Goal: Information Seeking & Learning: Learn about a topic

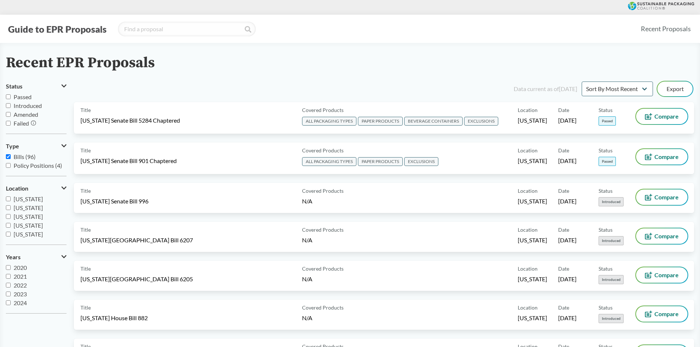
click at [28, 99] on span "Passed" at bounding box center [23, 96] width 18 height 7
click at [11, 99] on input "Passed" at bounding box center [8, 96] width 5 height 5
checkbox input "true"
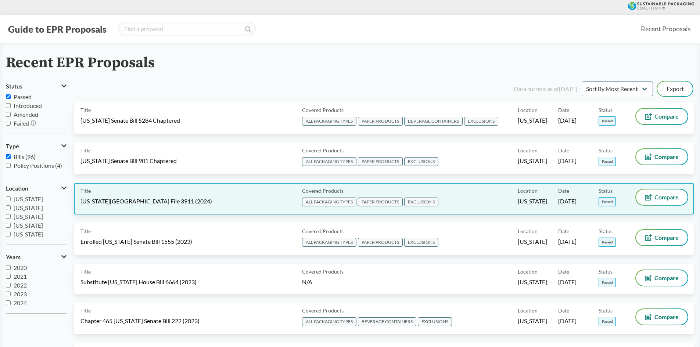
click at [150, 197] on div "Title [US_STATE][GEOGRAPHIC_DATA] File 3911 (2024)" at bounding box center [189, 199] width 219 height 18
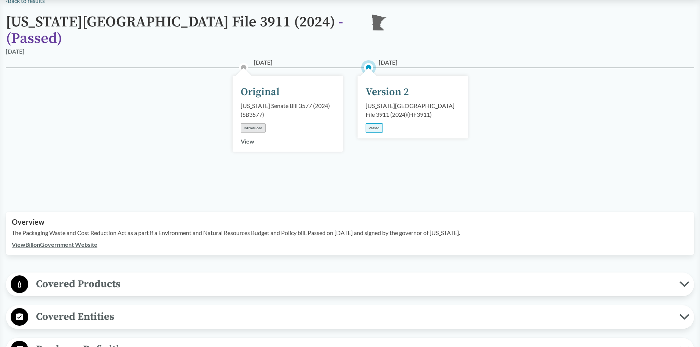
scroll to position [220, 0]
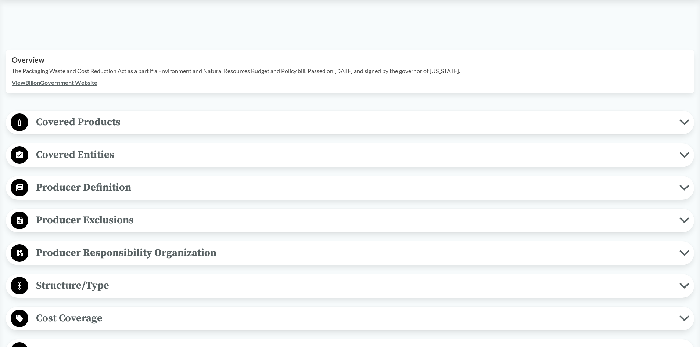
click at [76, 179] on span "Producer Definition" at bounding box center [353, 187] width 651 height 17
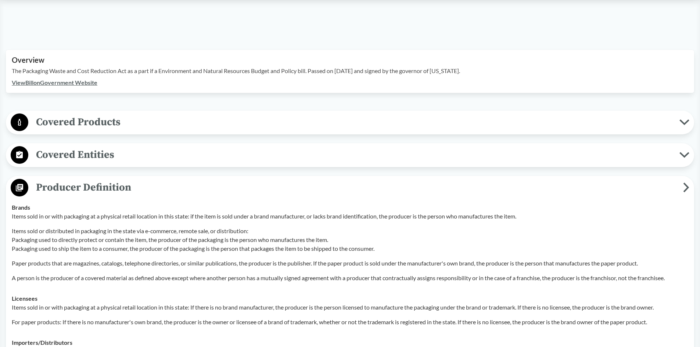
click at [58, 114] on span "Covered Products" at bounding box center [353, 122] width 651 height 17
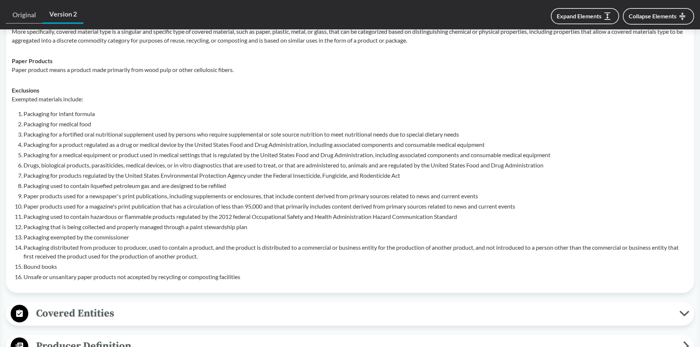
scroll to position [367, 0]
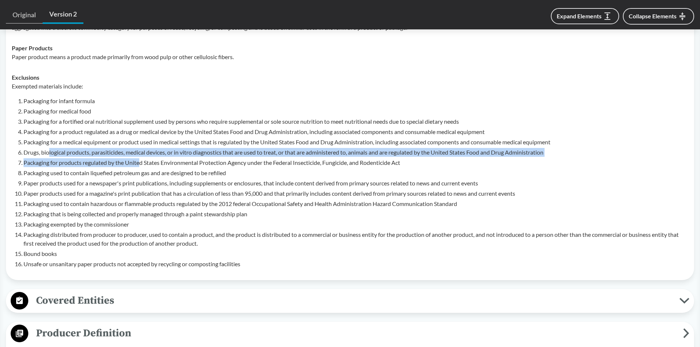
drag, startPoint x: 48, startPoint y: 143, endPoint x: 141, endPoint y: 149, distance: 92.4
click at [141, 149] on ol "Packaging for infant formula Packaging for medical food Packaging for a fortifi…" at bounding box center [356, 183] width 665 height 172
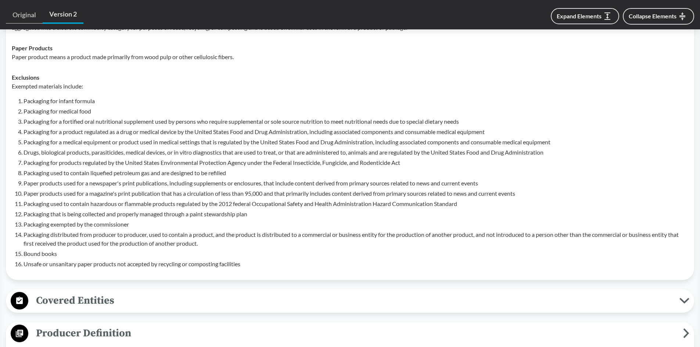
click at [195, 147] on ol "Packaging for infant formula Packaging for medical food Packaging for a fortifi…" at bounding box center [356, 183] width 665 height 172
drag, startPoint x: 99, startPoint y: 143, endPoint x: 145, endPoint y: 144, distance: 45.9
click at [145, 148] on li "Drugs, biological products, parasiticides, medical devices, or in vitro diagnos…" at bounding box center [356, 152] width 665 height 9
drag, startPoint x: 60, startPoint y: 152, endPoint x: 100, endPoint y: 154, distance: 40.4
click at [100, 158] on li "Packaging for products regulated by the United States Environmental Protection …" at bounding box center [356, 162] width 665 height 9
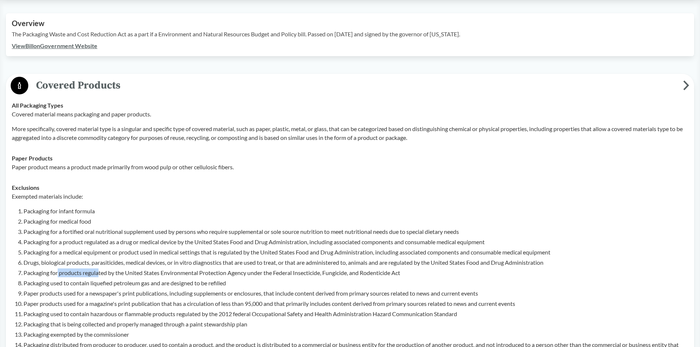
scroll to position [147, 0]
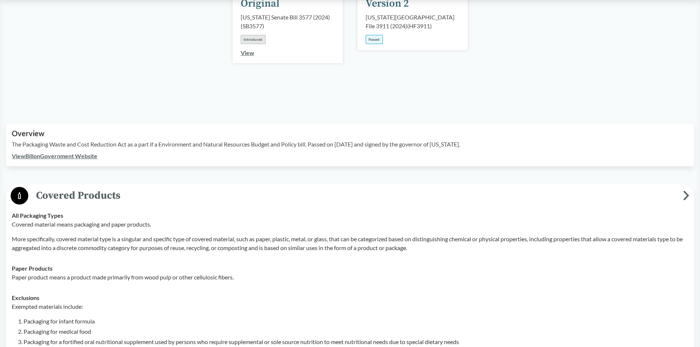
click at [680, 187] on span "Covered Products" at bounding box center [355, 195] width 655 height 17
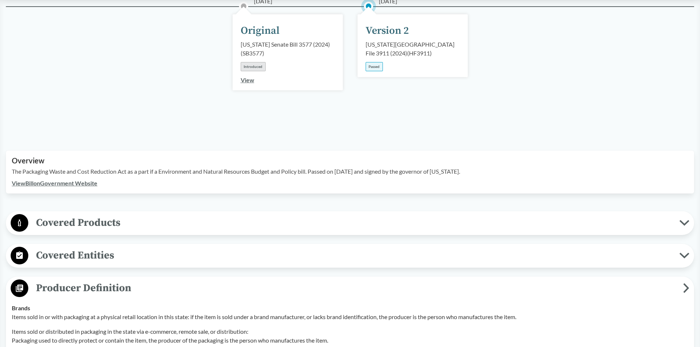
scroll to position [110, 0]
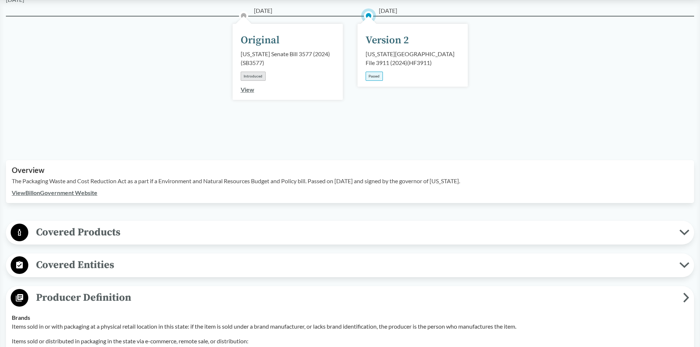
click at [688, 294] on icon at bounding box center [687, 298] width 4 height 8
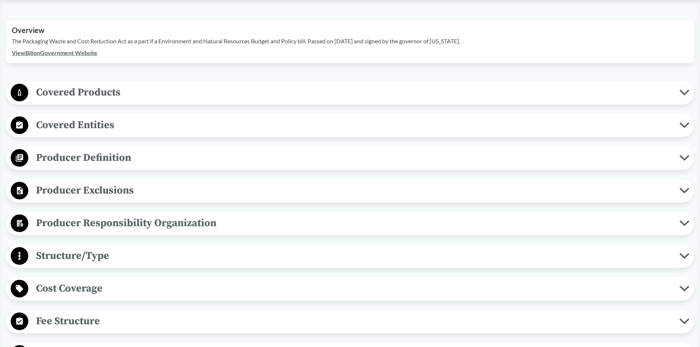
scroll to position [257, 0]
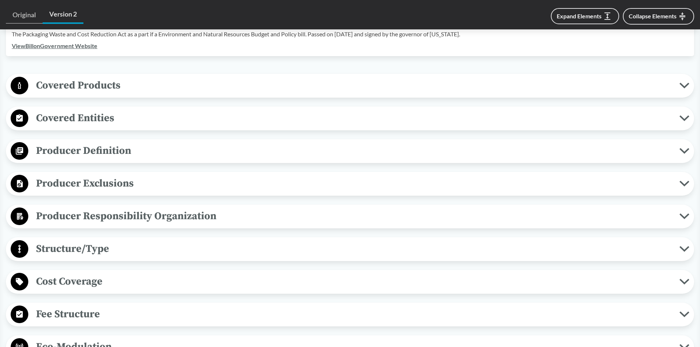
click at [64, 175] on span "Producer Exclusions" at bounding box center [353, 183] width 651 height 17
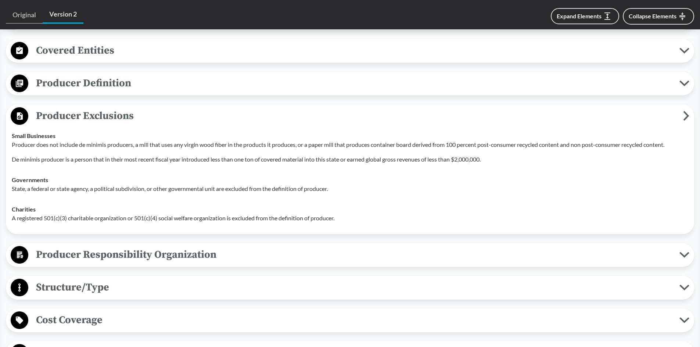
scroll to position [331, 0]
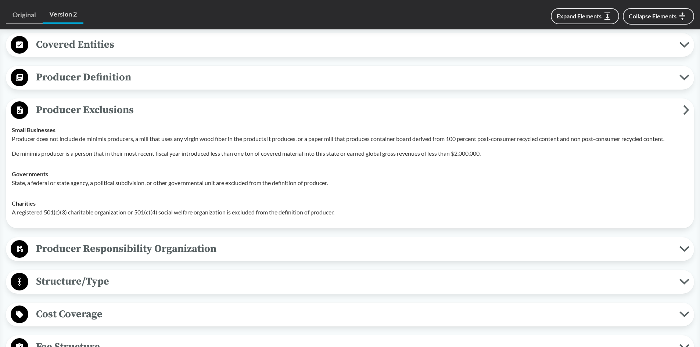
click at [677, 104] on span "Producer Exclusions" at bounding box center [355, 110] width 655 height 17
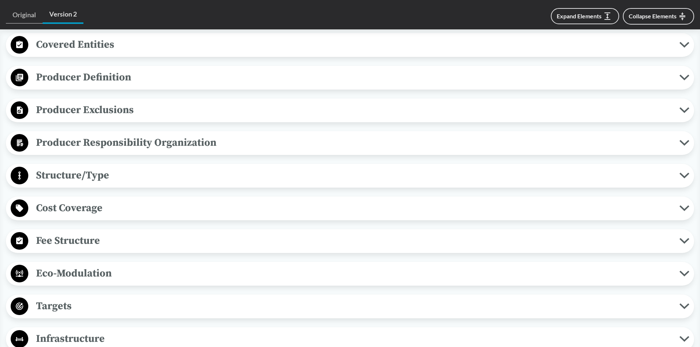
click at [176, 134] on span "Producer Responsibility Organization" at bounding box center [353, 142] width 651 height 17
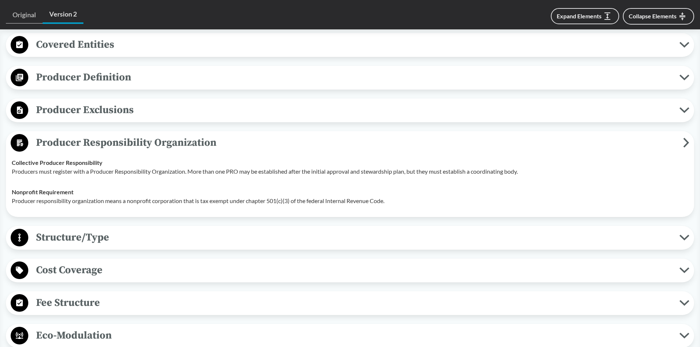
click at [682, 134] on span "Producer Responsibility Organization" at bounding box center [355, 142] width 655 height 17
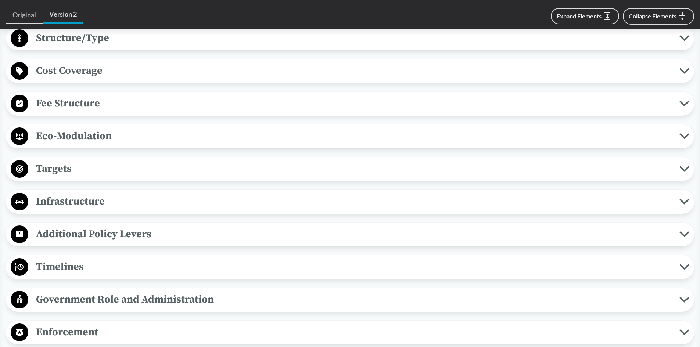
scroll to position [478, 0]
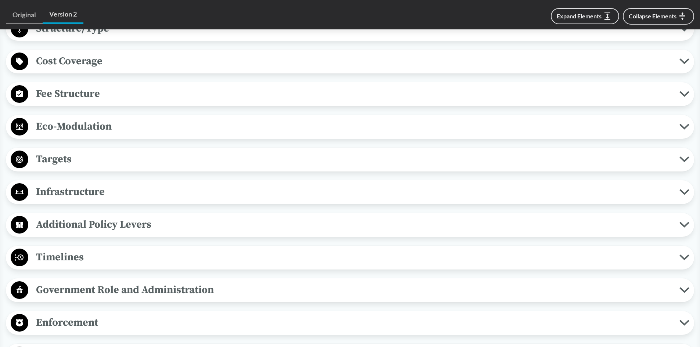
click at [79, 86] on span "Fee Structure" at bounding box center [353, 94] width 651 height 17
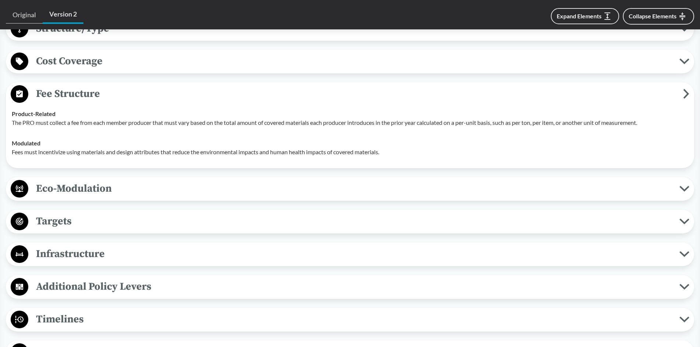
click at [683, 89] on icon at bounding box center [686, 94] width 6 height 10
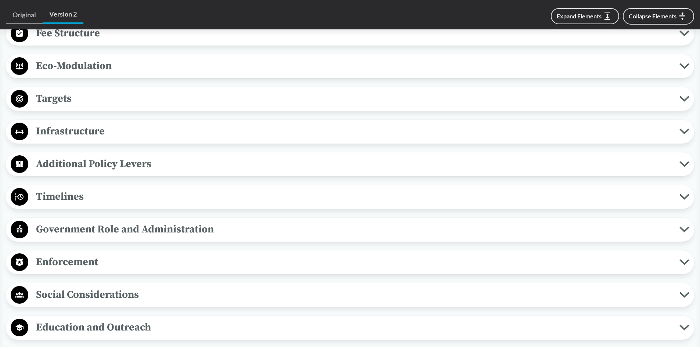
scroll to position [551, 0]
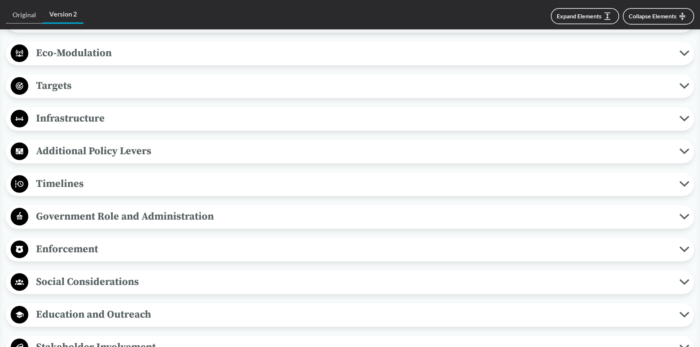
click at [66, 78] on span "Targets" at bounding box center [353, 86] width 651 height 17
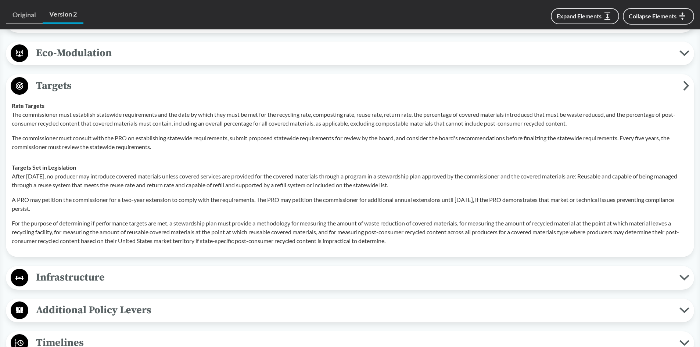
click at [685, 82] on icon at bounding box center [687, 86] width 4 height 8
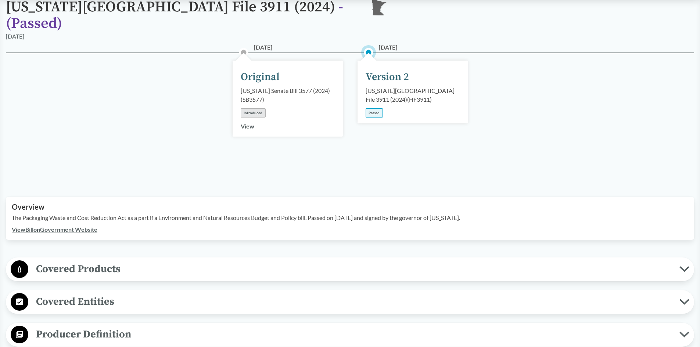
scroll to position [0, 0]
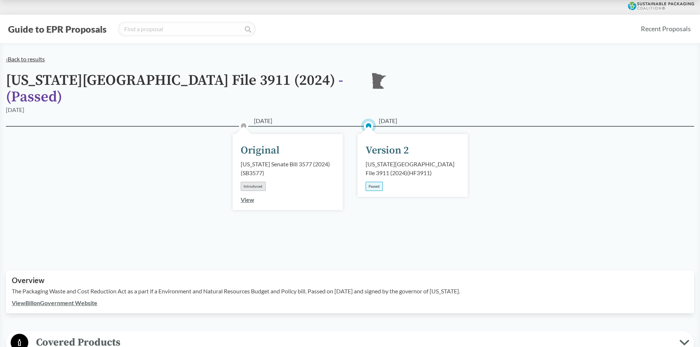
click at [34, 60] on link "‹ Back to results" at bounding box center [25, 58] width 39 height 7
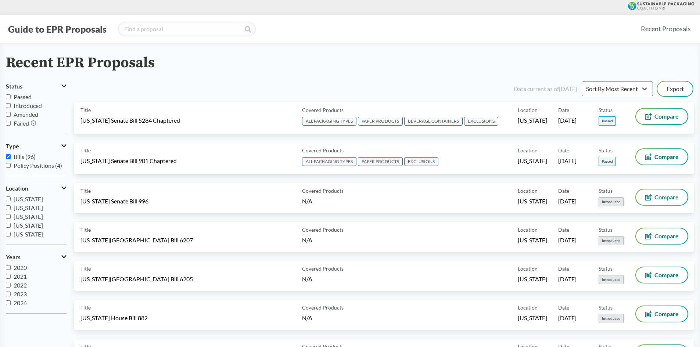
click at [22, 97] on span "Passed" at bounding box center [23, 96] width 18 height 7
click at [11, 97] on input "Passed" at bounding box center [8, 96] width 5 height 5
checkbox input "true"
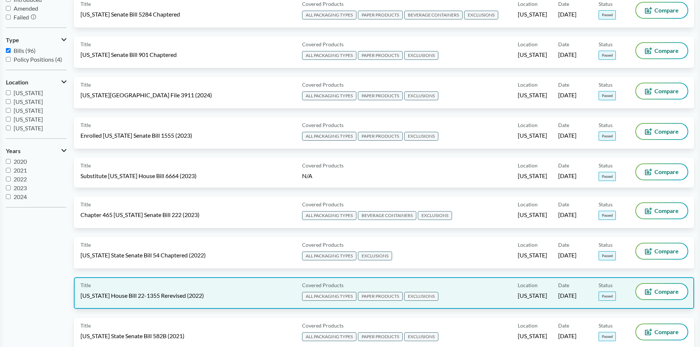
scroll to position [110, 0]
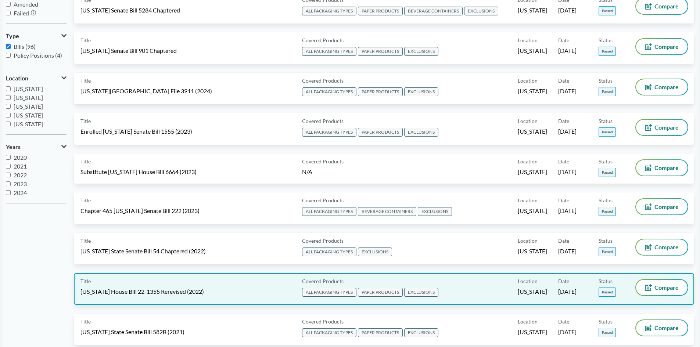
click at [162, 287] on div "Title [US_STATE] House Bill 22-1355 Rerevised (2022)" at bounding box center [189, 289] width 219 height 18
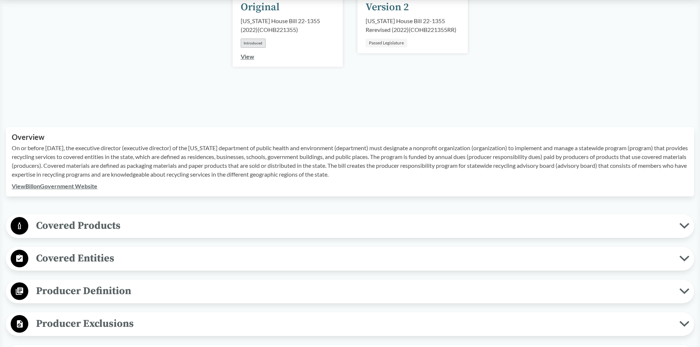
scroll to position [147, 0]
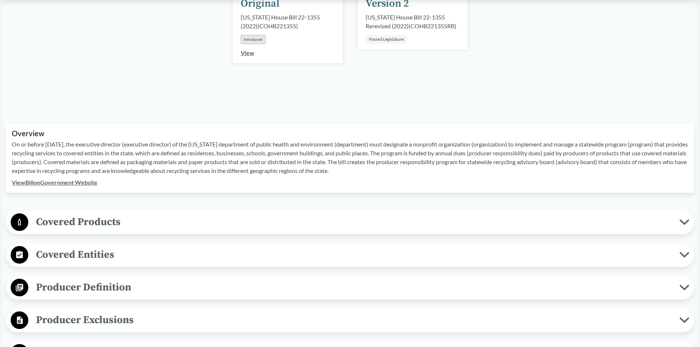
click at [78, 221] on span "Covered Products" at bounding box center [353, 222] width 651 height 17
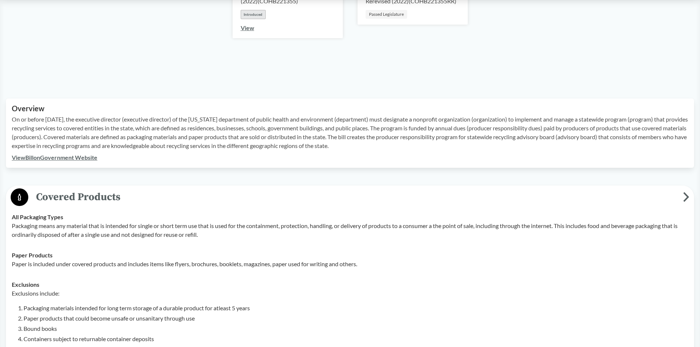
scroll to position [404, 0]
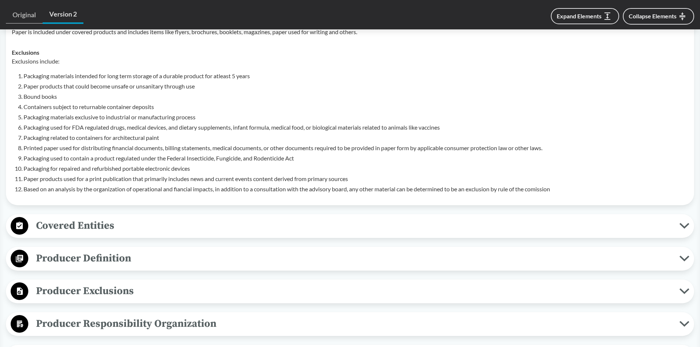
click at [138, 115] on li "Packaging materials exclusive to industrial or manufacturing process" at bounding box center [356, 117] width 665 height 9
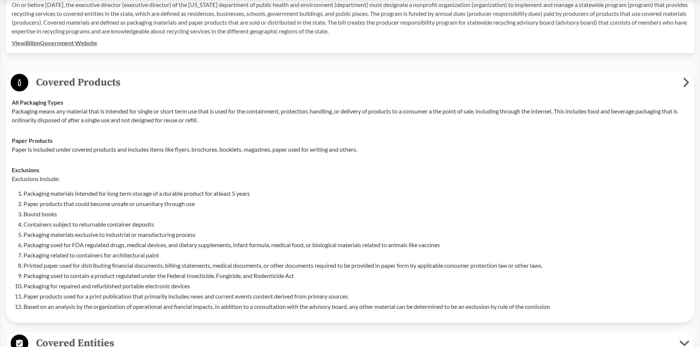
scroll to position [257, 0]
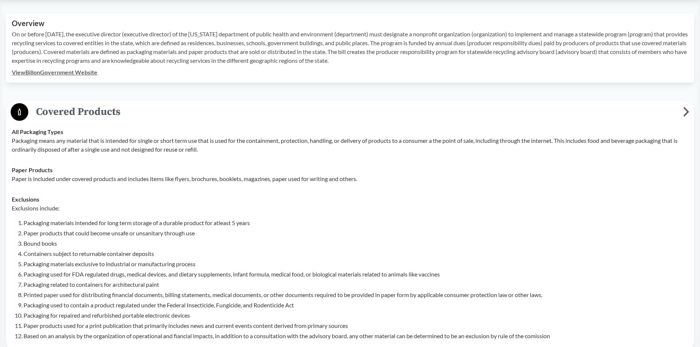
click at [683, 109] on icon at bounding box center [686, 112] width 6 height 10
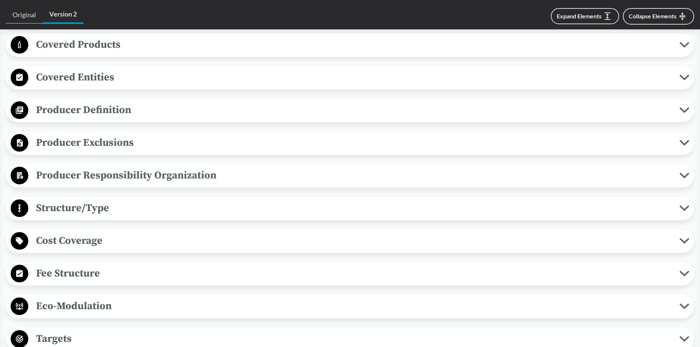
scroll to position [331, 0]
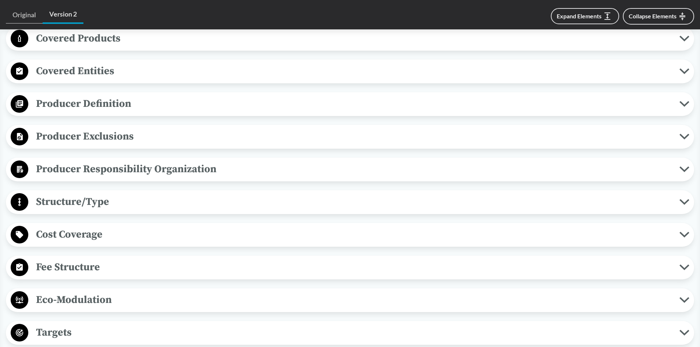
click at [84, 104] on span "Producer Definition" at bounding box center [353, 104] width 651 height 17
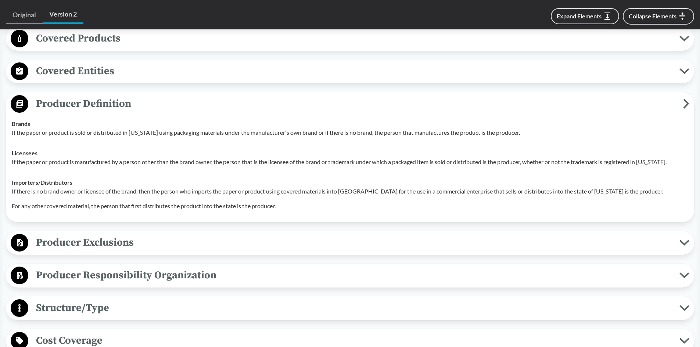
click at [684, 101] on icon at bounding box center [686, 104] width 6 height 10
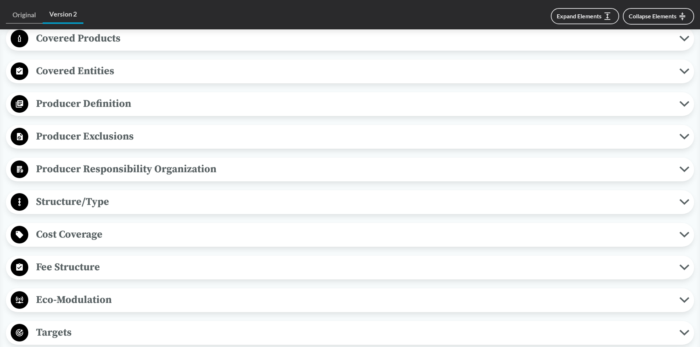
click at [67, 137] on span "Producer Exclusions" at bounding box center [353, 136] width 651 height 17
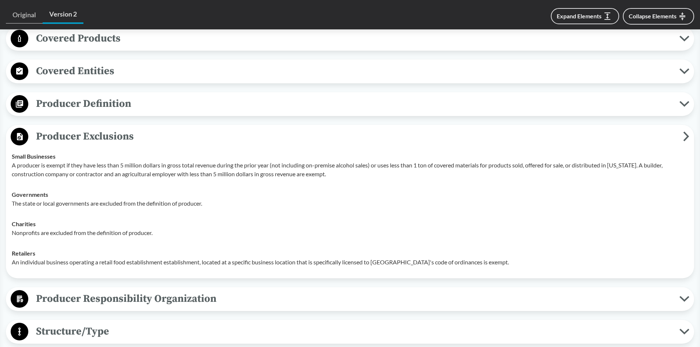
click at [688, 135] on icon at bounding box center [686, 137] width 6 height 10
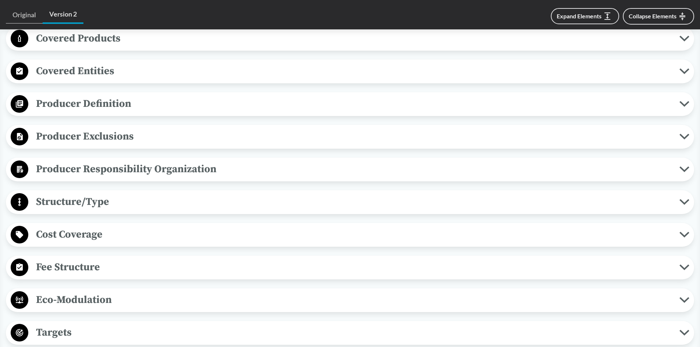
click at [688, 135] on icon at bounding box center [684, 137] width 8 height 4
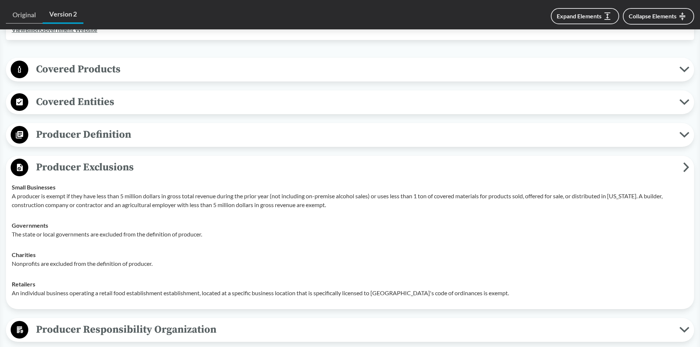
scroll to position [367, 0]
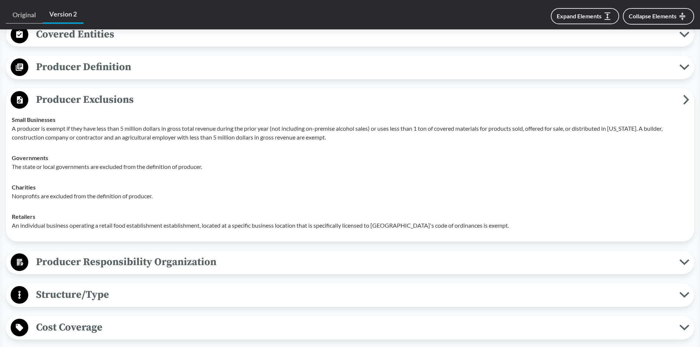
click at [289, 273] on div "Producer Responsibility Organization Collective Producer Responsibility Produce…" at bounding box center [350, 263] width 688 height 24
click at [285, 269] on span "Producer Responsibility Organization" at bounding box center [353, 262] width 651 height 17
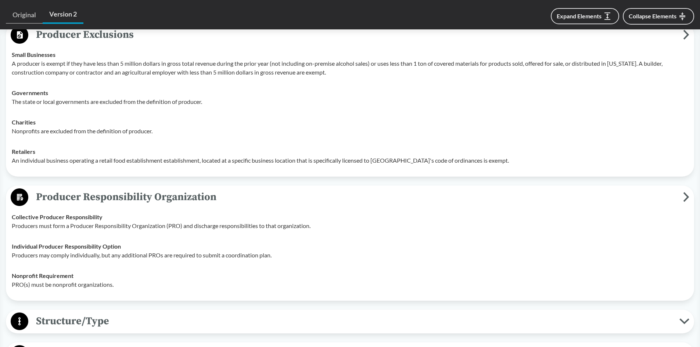
scroll to position [478, 0]
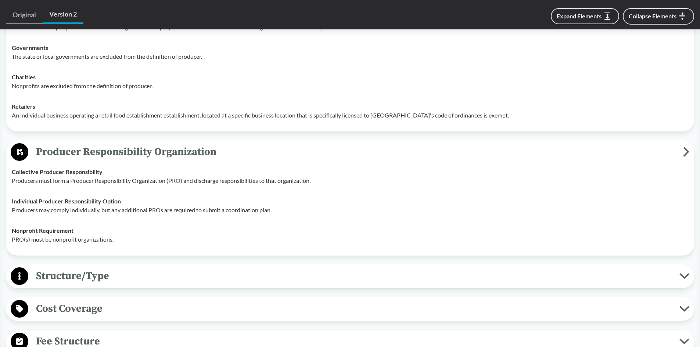
click at [325, 144] on span "Producer Responsibility Organization" at bounding box center [355, 152] width 655 height 17
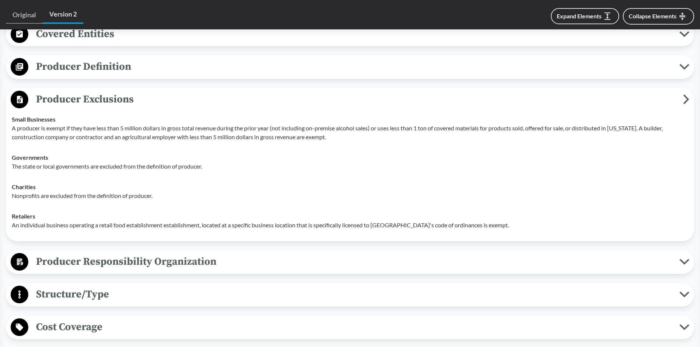
scroll to position [367, 0]
click at [199, 97] on span "Producer Exclusions" at bounding box center [355, 99] width 655 height 17
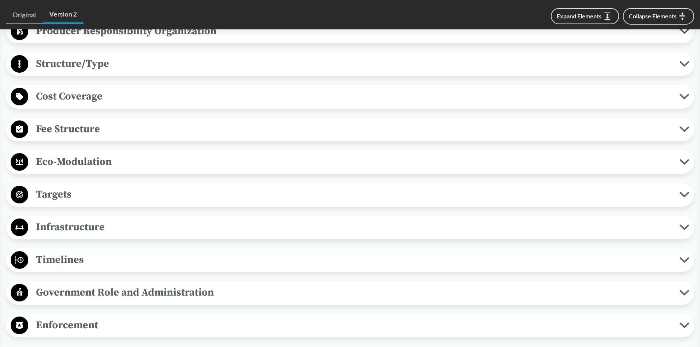
scroll to position [478, 0]
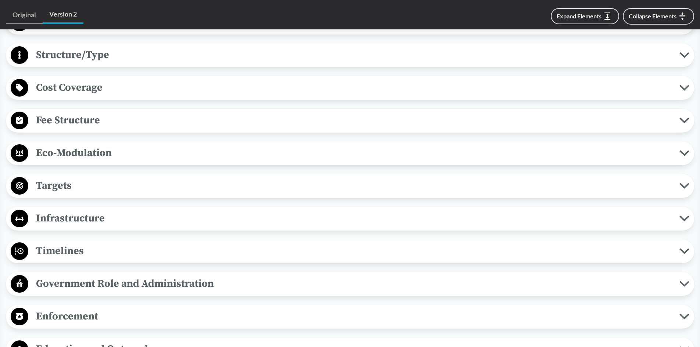
click at [140, 219] on span "Infrastructure" at bounding box center [353, 218] width 651 height 17
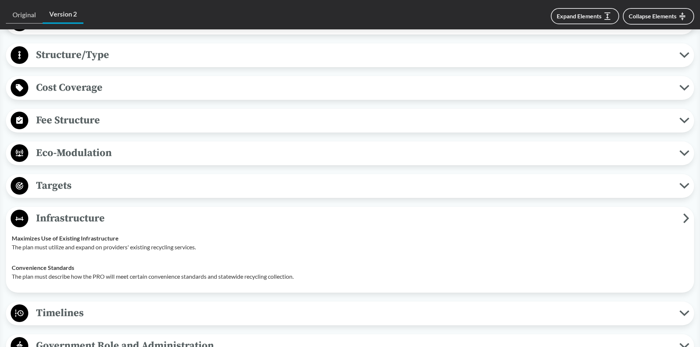
click at [143, 212] on span "Infrastructure" at bounding box center [355, 218] width 655 height 17
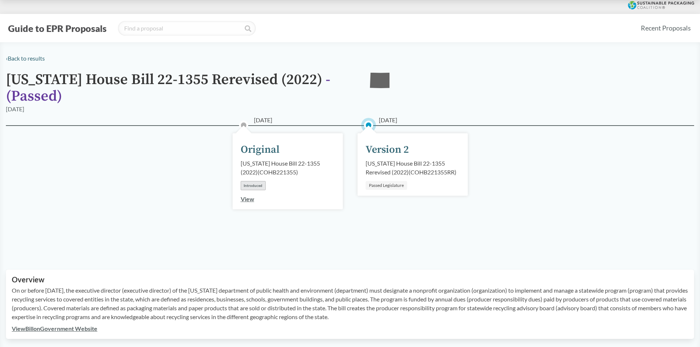
scroll to position [0, 0]
click at [30, 58] on link "‹ Back to results" at bounding box center [25, 58] width 39 height 7
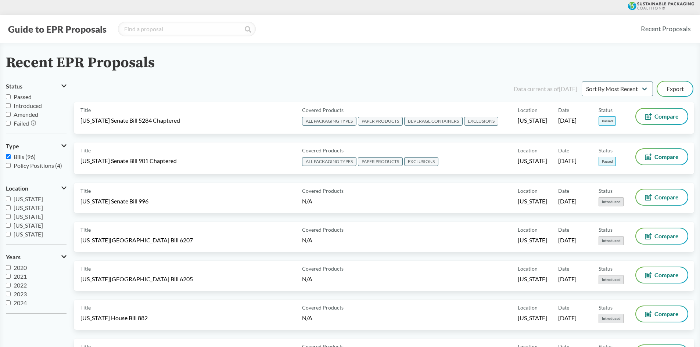
click at [22, 95] on span "Passed" at bounding box center [23, 96] width 18 height 7
click at [11, 95] on input "Passed" at bounding box center [8, 96] width 5 height 5
checkbox input "true"
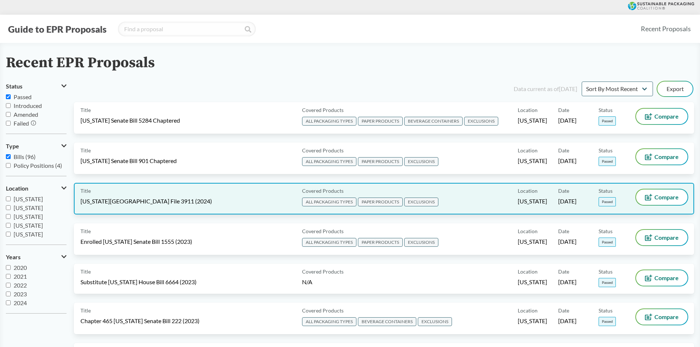
click at [125, 197] on span "[US_STATE][GEOGRAPHIC_DATA] File 3911 (2024)" at bounding box center [146, 201] width 132 height 8
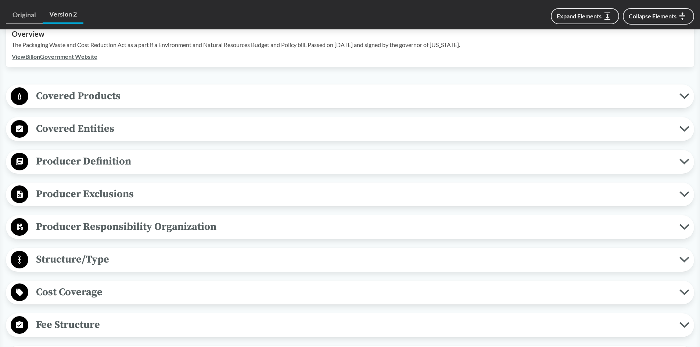
scroll to position [294, 0]
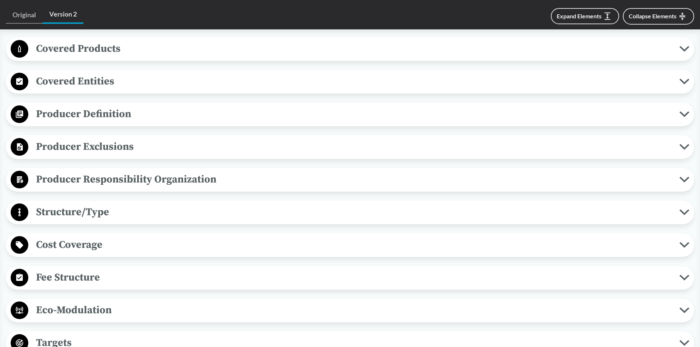
click at [141, 171] on span "Producer Responsibility Organization" at bounding box center [353, 179] width 651 height 17
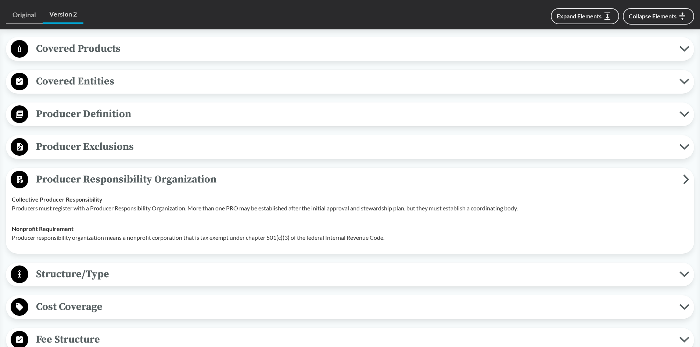
click at [683, 175] on icon at bounding box center [686, 180] width 6 height 10
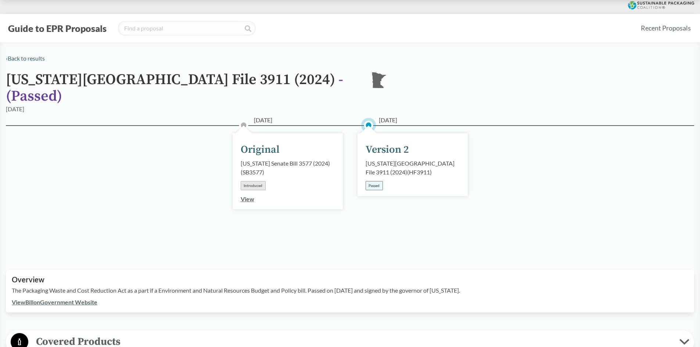
scroll to position [0, 0]
click at [20, 60] on link "‹ Back to results" at bounding box center [25, 58] width 39 height 7
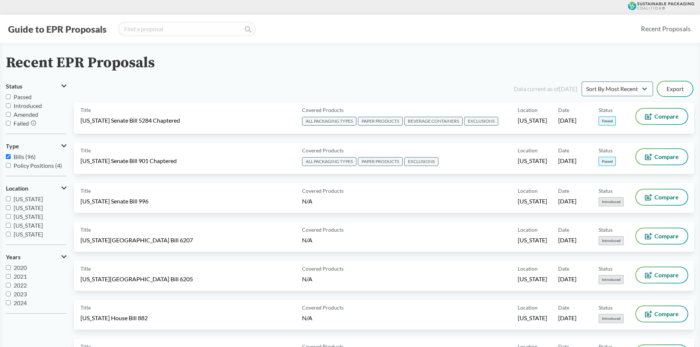
click at [21, 96] on span "Passed" at bounding box center [23, 96] width 18 height 7
click at [11, 96] on input "Passed" at bounding box center [8, 96] width 5 height 5
checkbox input "true"
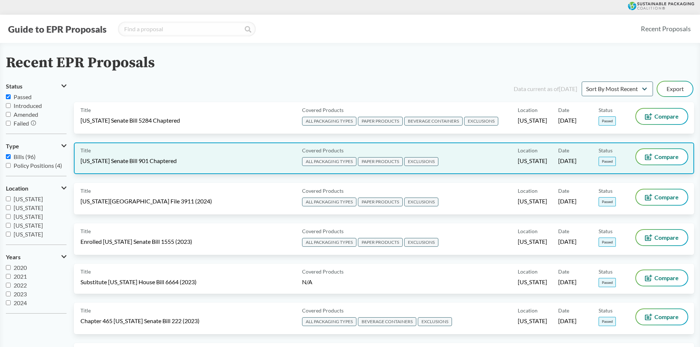
click at [122, 158] on span "[US_STATE] Senate Bill 901 Chaptered" at bounding box center [128, 161] width 96 height 8
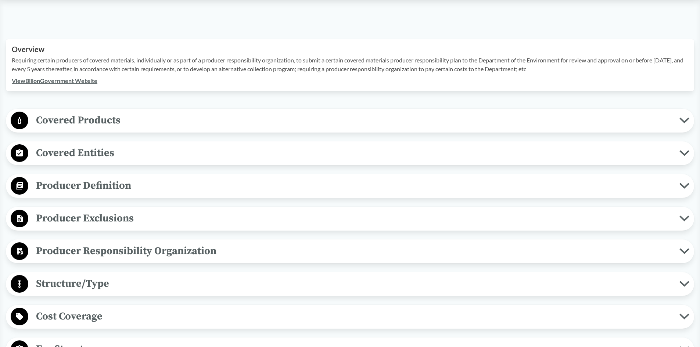
scroll to position [257, 0]
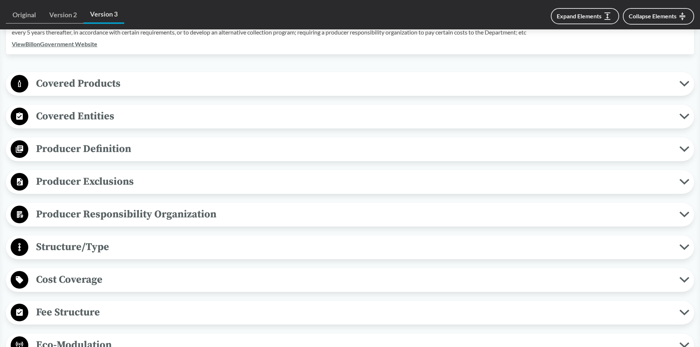
click at [127, 213] on span "Producer Responsibility Organization" at bounding box center [353, 214] width 651 height 17
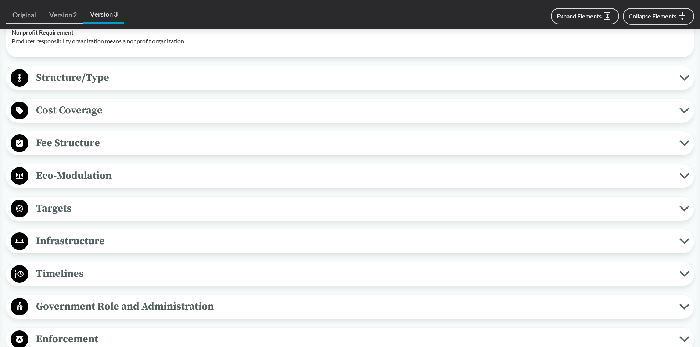
scroll to position [404, 0]
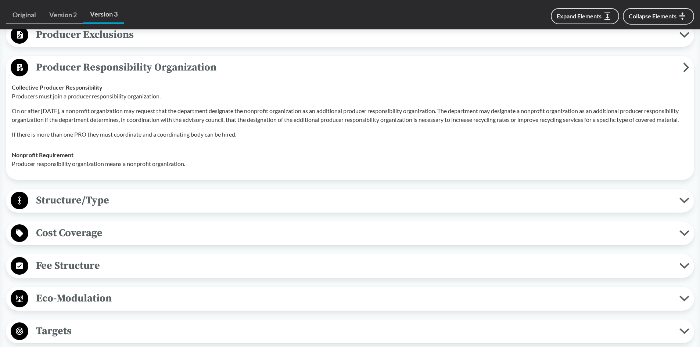
click at [673, 63] on span "Producer Responsibility Organization" at bounding box center [355, 67] width 655 height 17
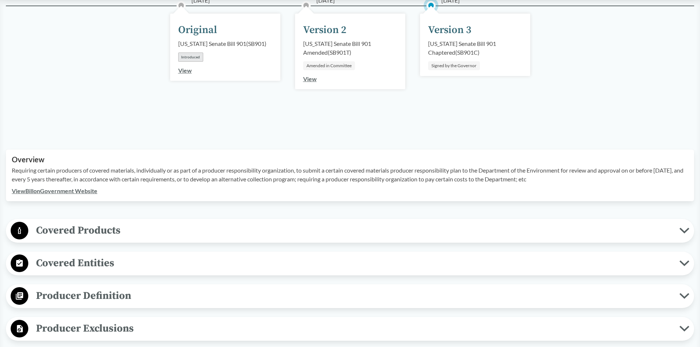
scroll to position [0, 0]
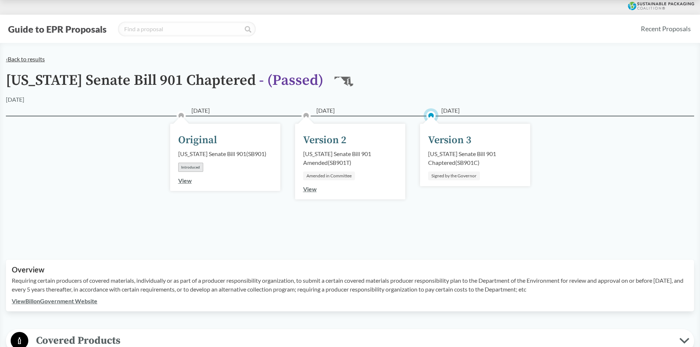
click at [27, 60] on link "‹ Back to results" at bounding box center [25, 58] width 39 height 7
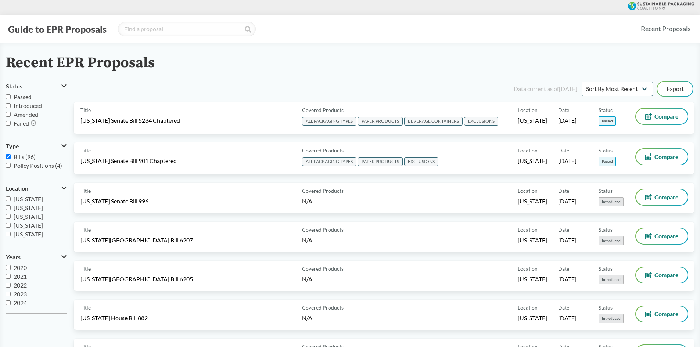
click at [19, 98] on span "Passed" at bounding box center [23, 96] width 18 height 7
click at [11, 98] on input "Passed" at bounding box center [8, 96] width 5 height 5
checkbox input "true"
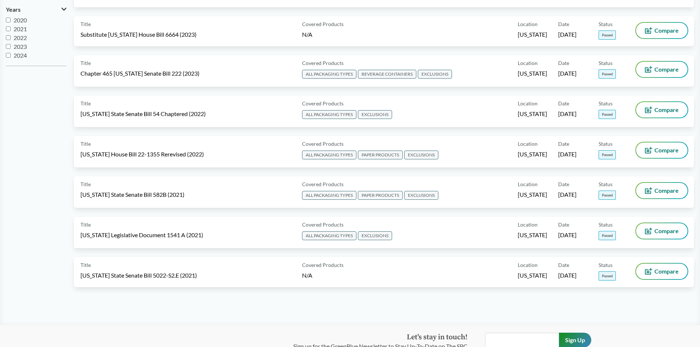
scroll to position [257, 0]
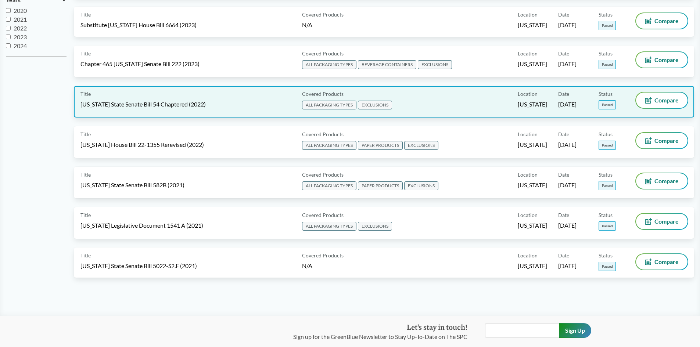
click at [163, 103] on span "[US_STATE] State Senate Bill 54 Chaptered (2022)" at bounding box center [142, 104] width 125 height 8
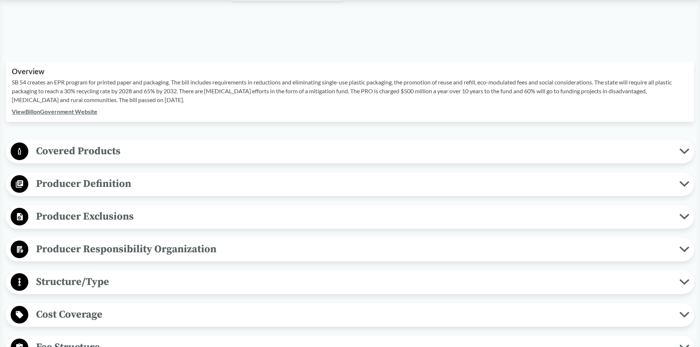
scroll to position [220, 0]
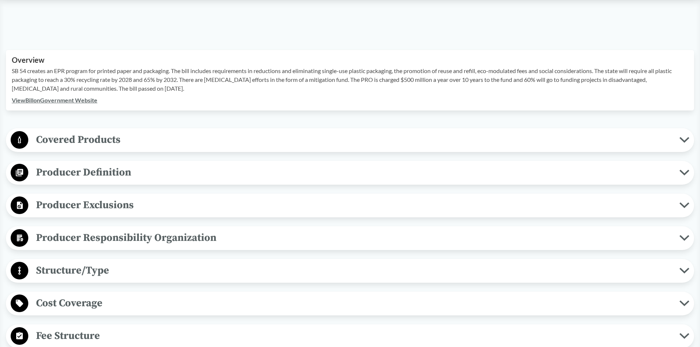
click at [61, 140] on span "Covered Products" at bounding box center [353, 140] width 651 height 17
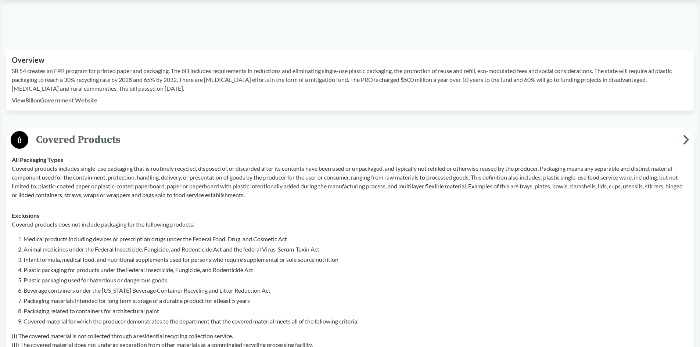
click at [685, 140] on icon at bounding box center [686, 140] width 6 height 10
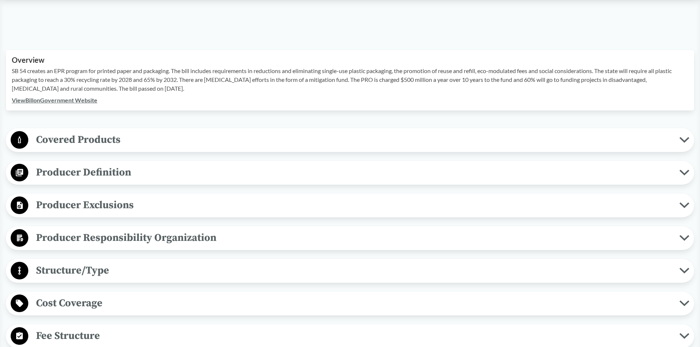
click at [109, 172] on span "Producer Definition" at bounding box center [353, 172] width 651 height 17
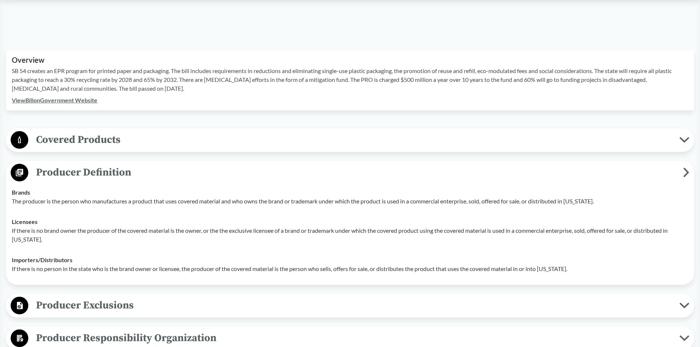
click at [684, 173] on icon at bounding box center [686, 173] width 6 height 10
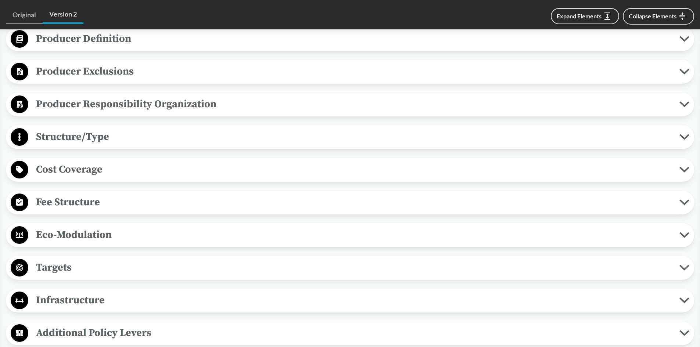
scroll to position [367, 0]
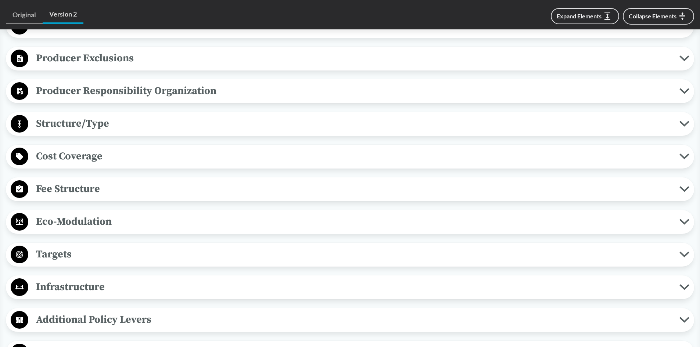
click at [117, 94] on span "Producer Responsibility Organization" at bounding box center [353, 91] width 651 height 17
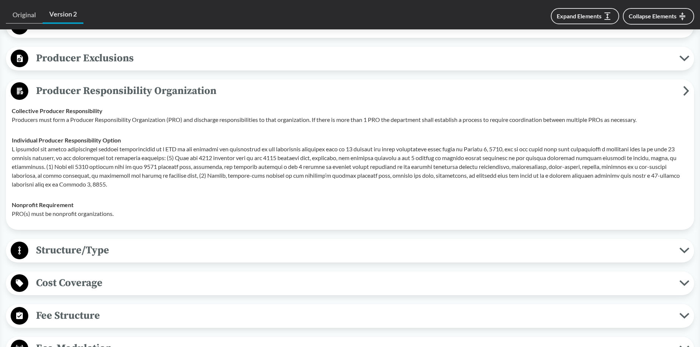
scroll to position [257, 0]
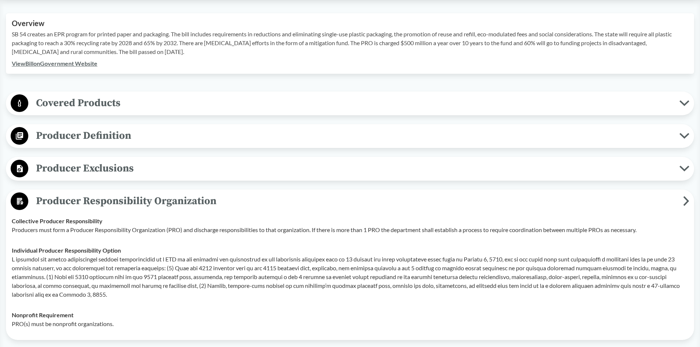
click at [92, 169] on span "Producer Exclusions" at bounding box center [353, 168] width 651 height 17
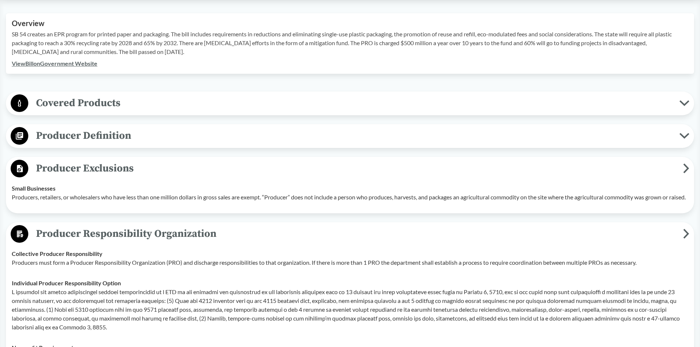
click at [85, 167] on span "Producer Exclusions" at bounding box center [355, 168] width 655 height 17
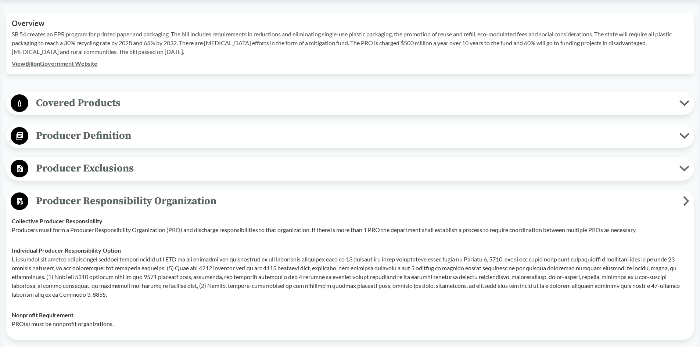
click at [89, 101] on span "Covered Products" at bounding box center [353, 103] width 651 height 17
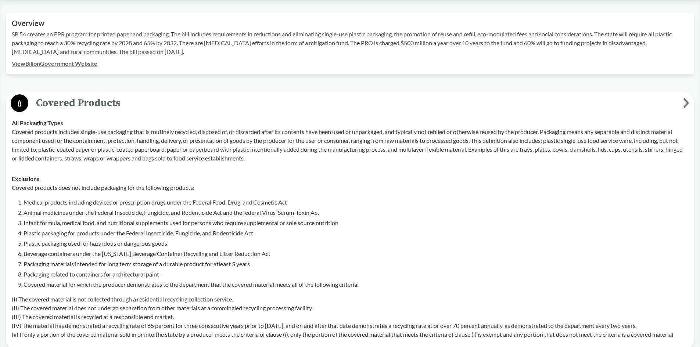
scroll to position [294, 0]
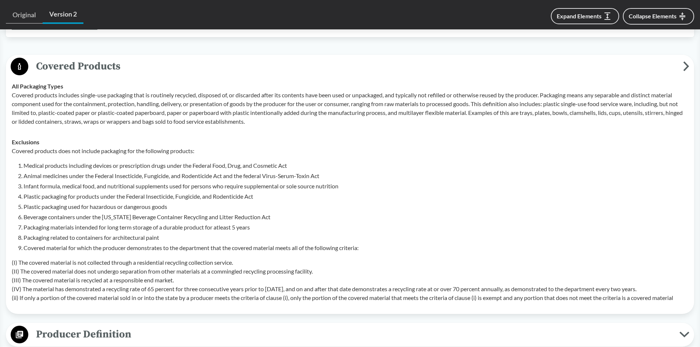
click at [683, 67] on icon at bounding box center [686, 66] width 6 height 10
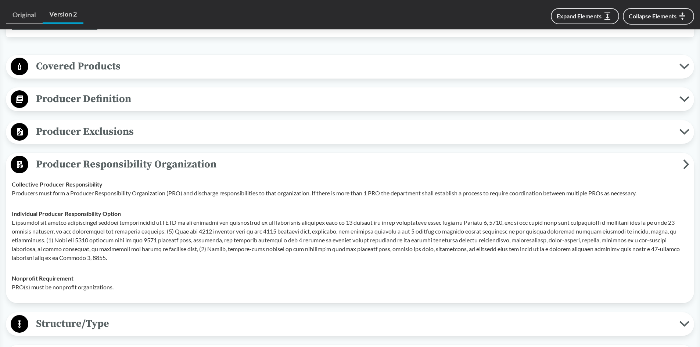
click at [196, 159] on span "Producer Responsibility Organization" at bounding box center [355, 164] width 655 height 17
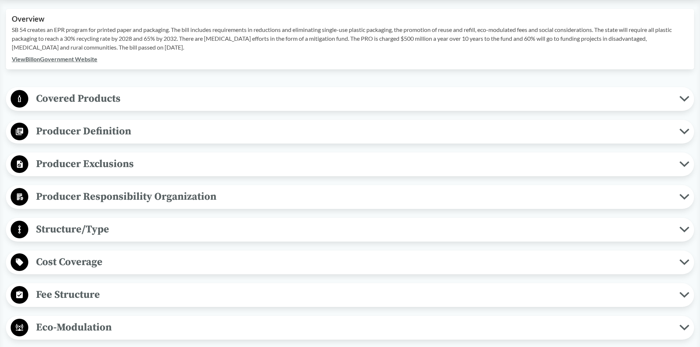
scroll to position [257, 0]
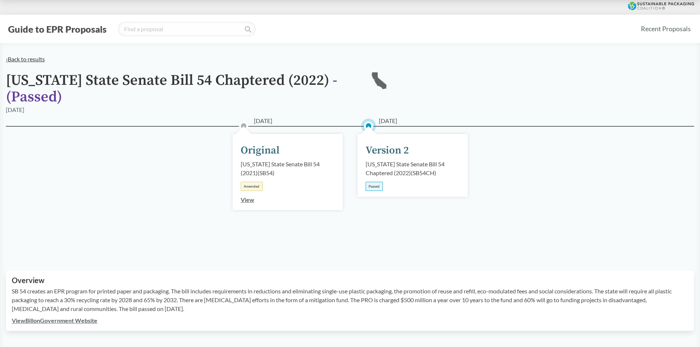
click at [24, 59] on link "‹ Back to results" at bounding box center [25, 58] width 39 height 7
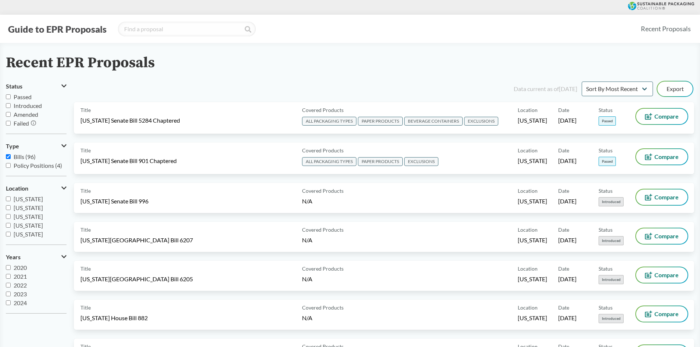
click at [27, 98] on span "Passed" at bounding box center [23, 96] width 18 height 7
click at [11, 98] on input "Passed" at bounding box center [8, 96] width 5 height 5
checkbox input "true"
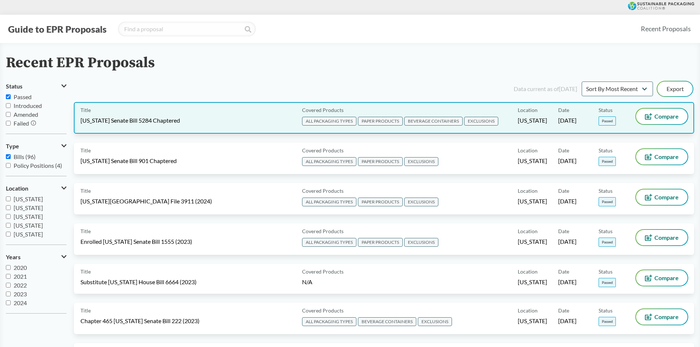
click at [160, 120] on span "[US_STATE] Senate Bill 5284 Chaptered" at bounding box center [130, 120] width 100 height 8
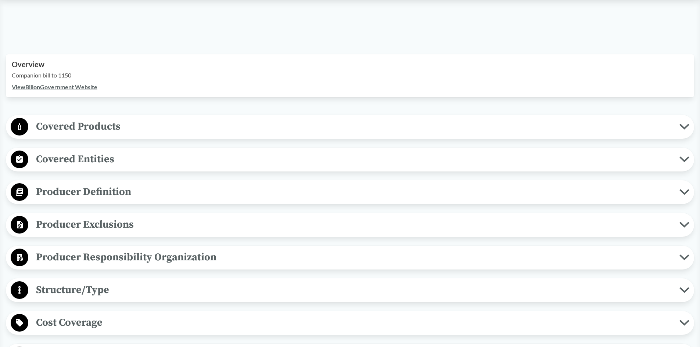
scroll to position [220, 0]
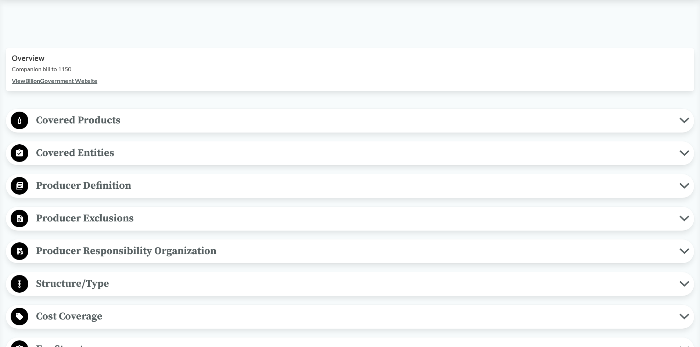
click at [103, 118] on span "Covered Products" at bounding box center [353, 120] width 651 height 17
